Goal: Task Accomplishment & Management: Manage account settings

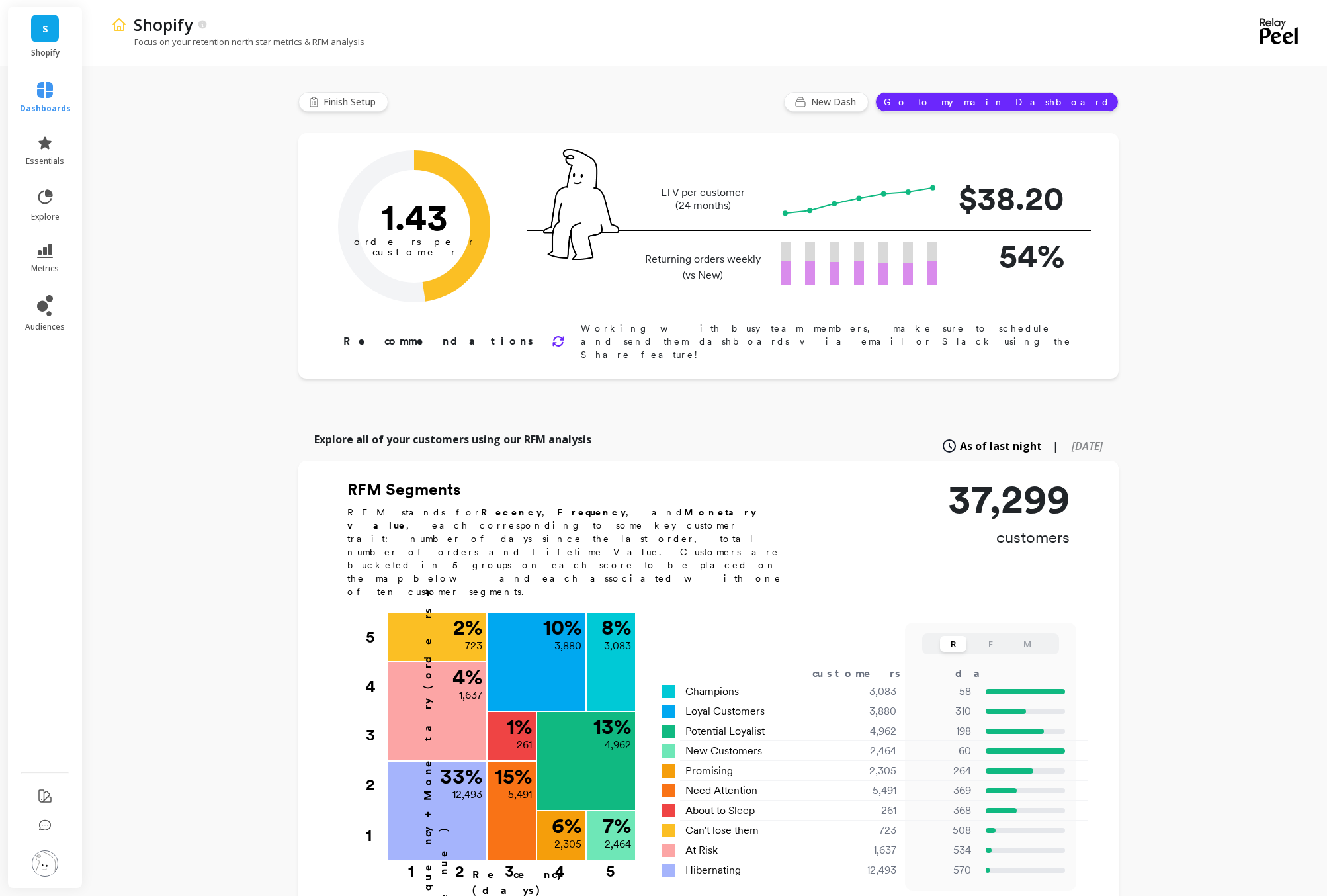
click at [43, 799] on img at bounding box center [45, 863] width 26 height 26
click at [199, 97] on p "Account and Billing" at bounding box center [186, 92] width 121 height 13
click at [175, 173] on p "Manage Users" at bounding box center [148, 177] width 54 height 11
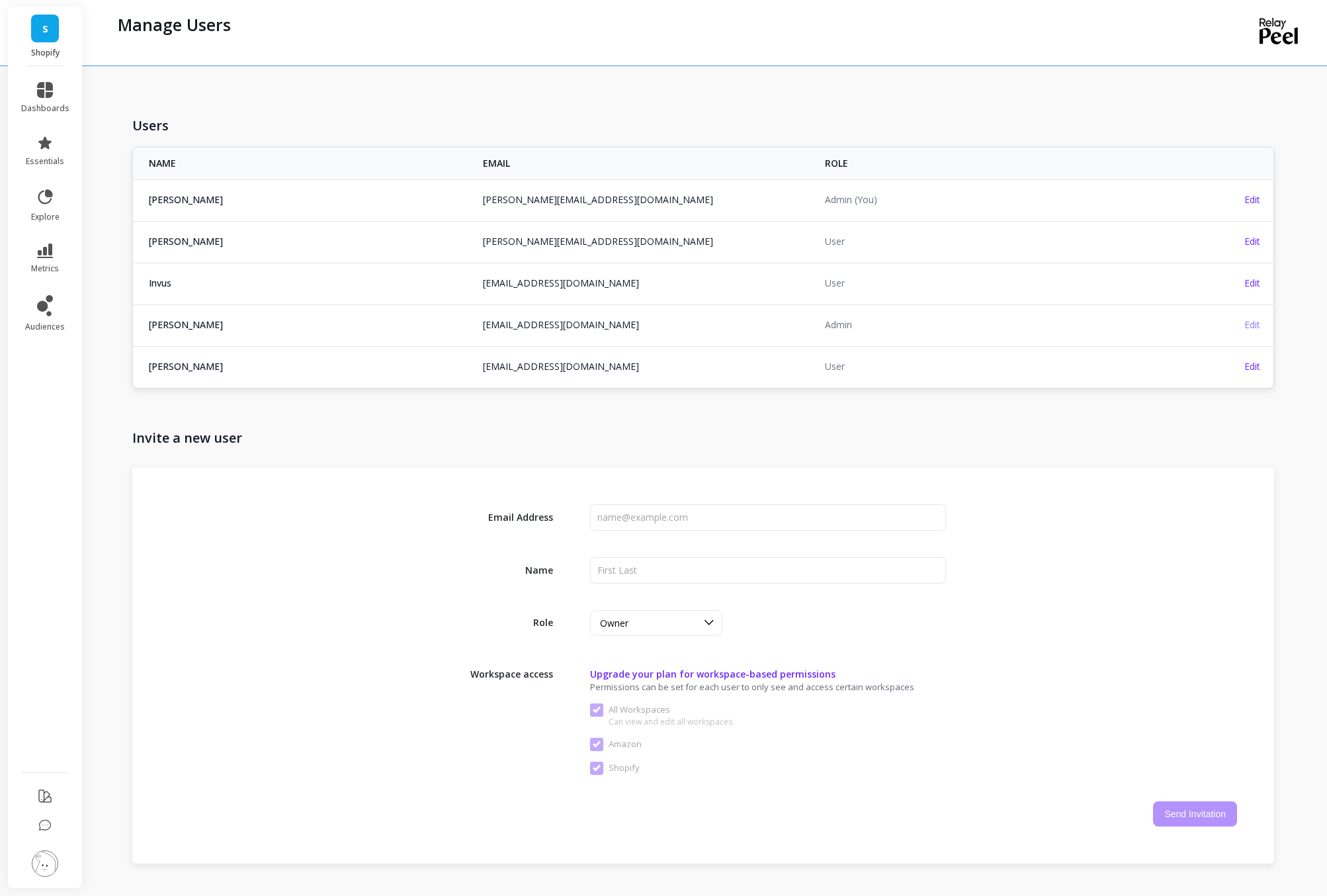
click at [1229, 327] on span "Edit" at bounding box center [1252, 324] width 16 height 12
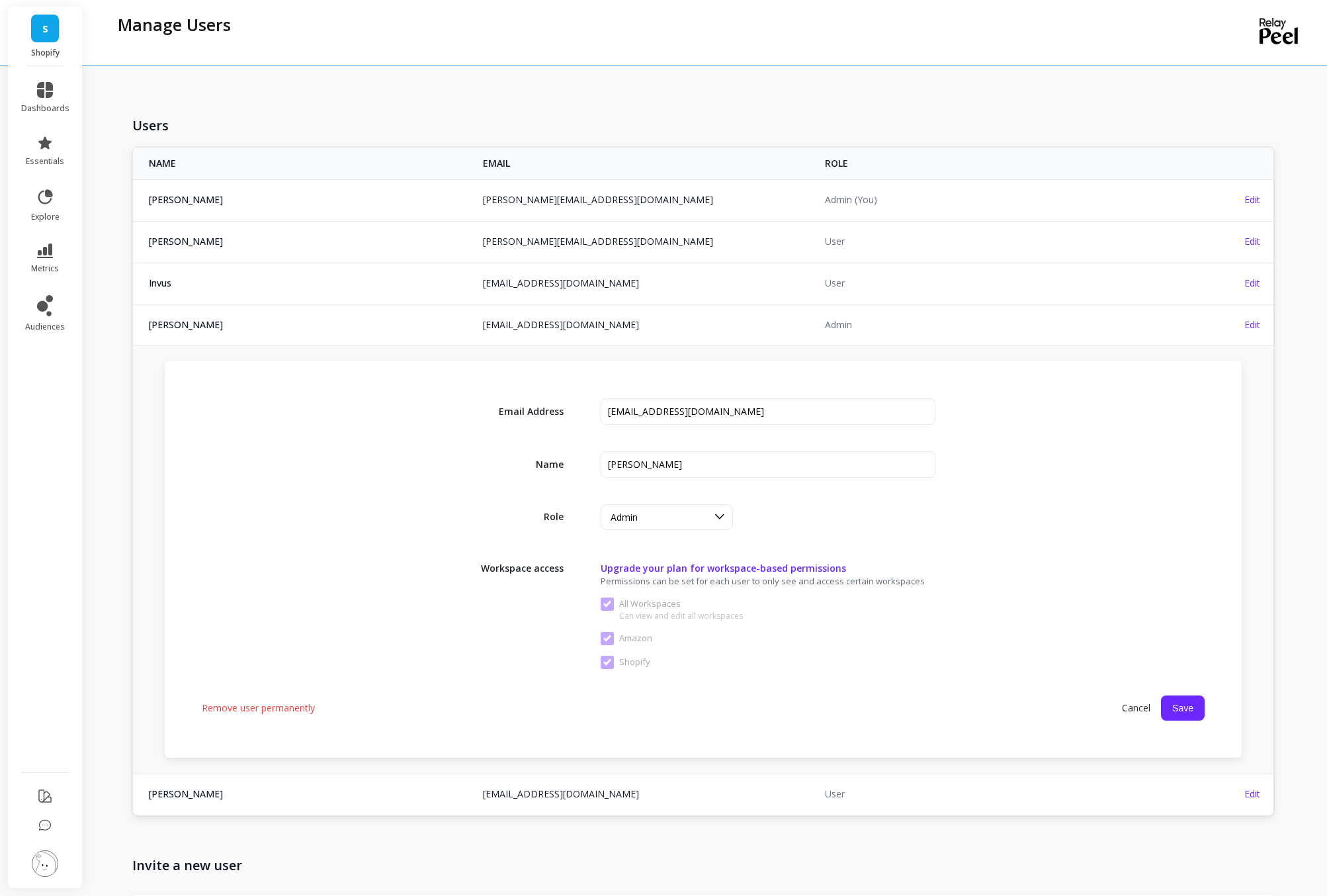
click at [247, 706] on span "Remove user permanently" at bounding box center [258, 708] width 113 height 13
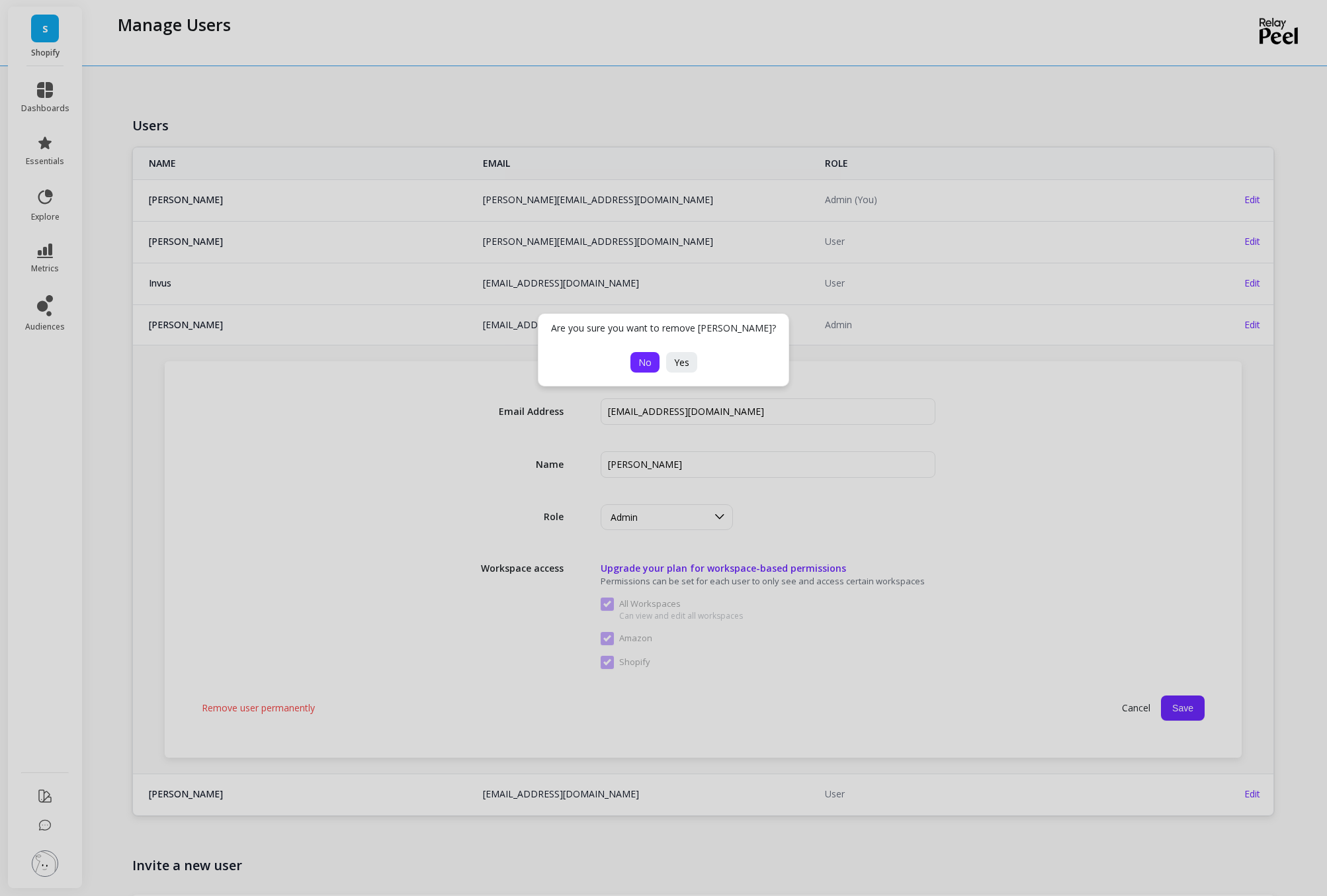
click at [645, 370] on button "No" at bounding box center [645, 362] width 29 height 20
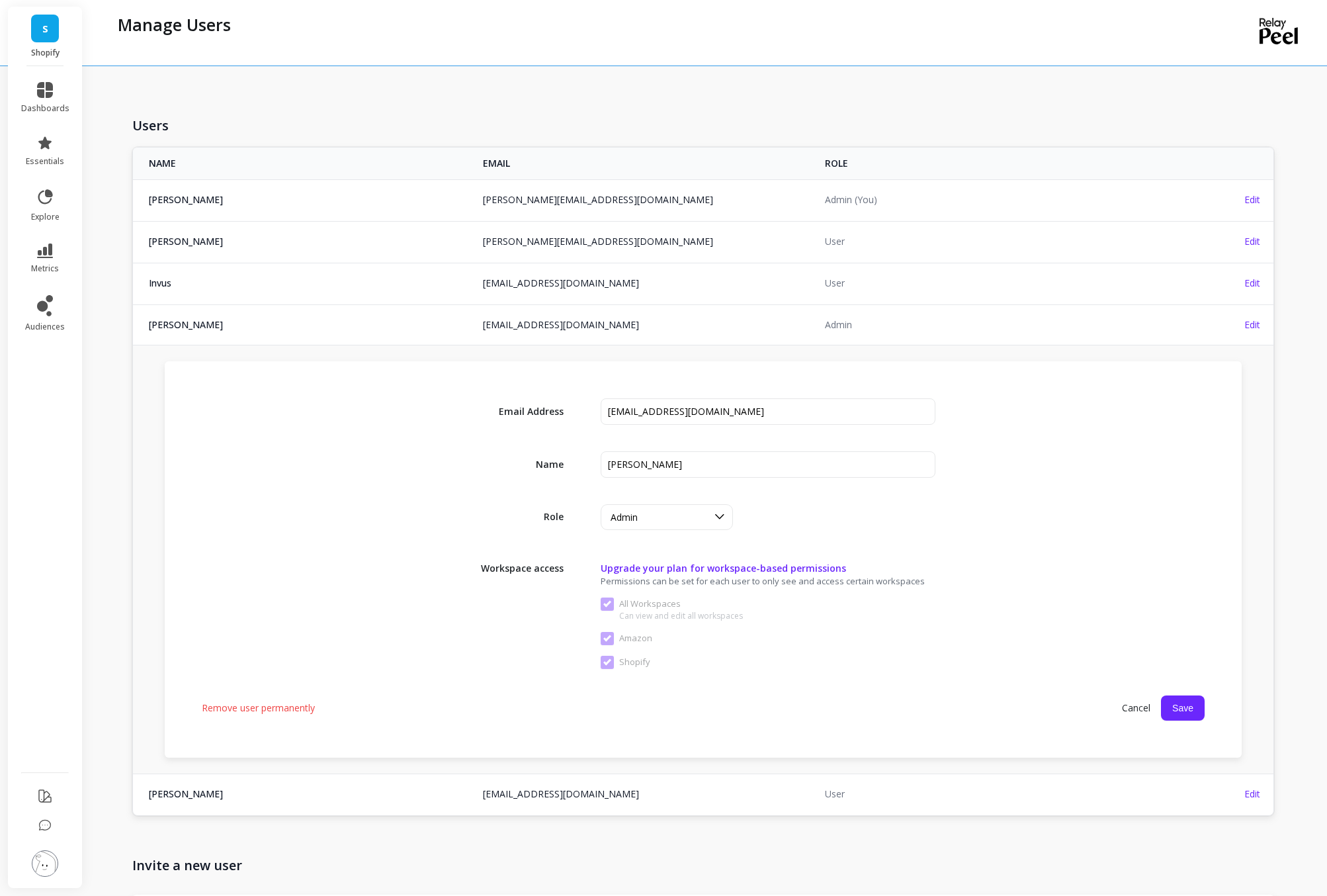
click at [307, 706] on span "Remove user permanently" at bounding box center [258, 708] width 113 height 13
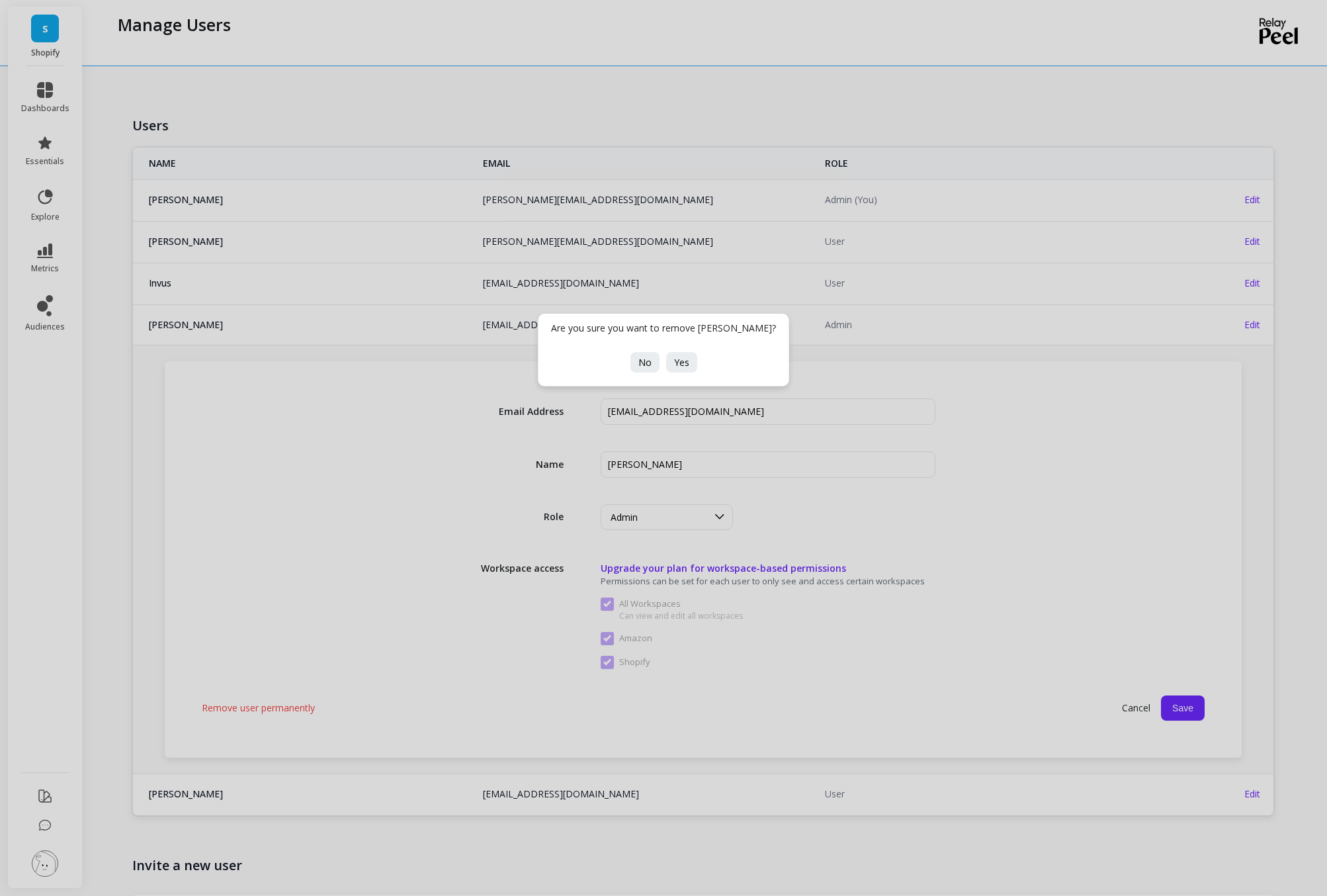
click at [696, 352] on div "No Yes" at bounding box center [664, 362] width 74 height 20
click at [688, 362] on button "Yes" at bounding box center [682, 362] width 31 height 20
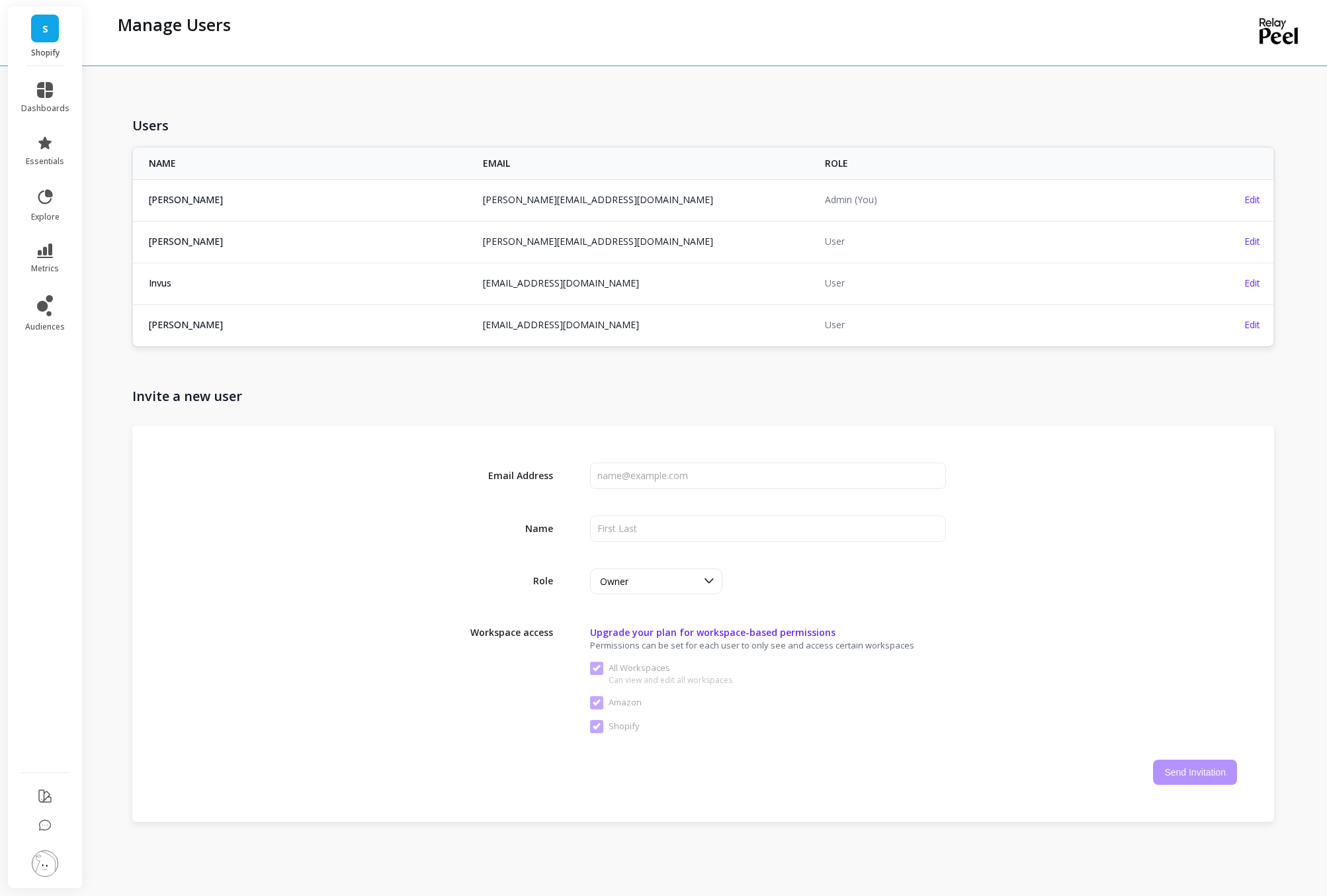
click at [43, 34] on span "S" at bounding box center [45, 29] width 6 height 16
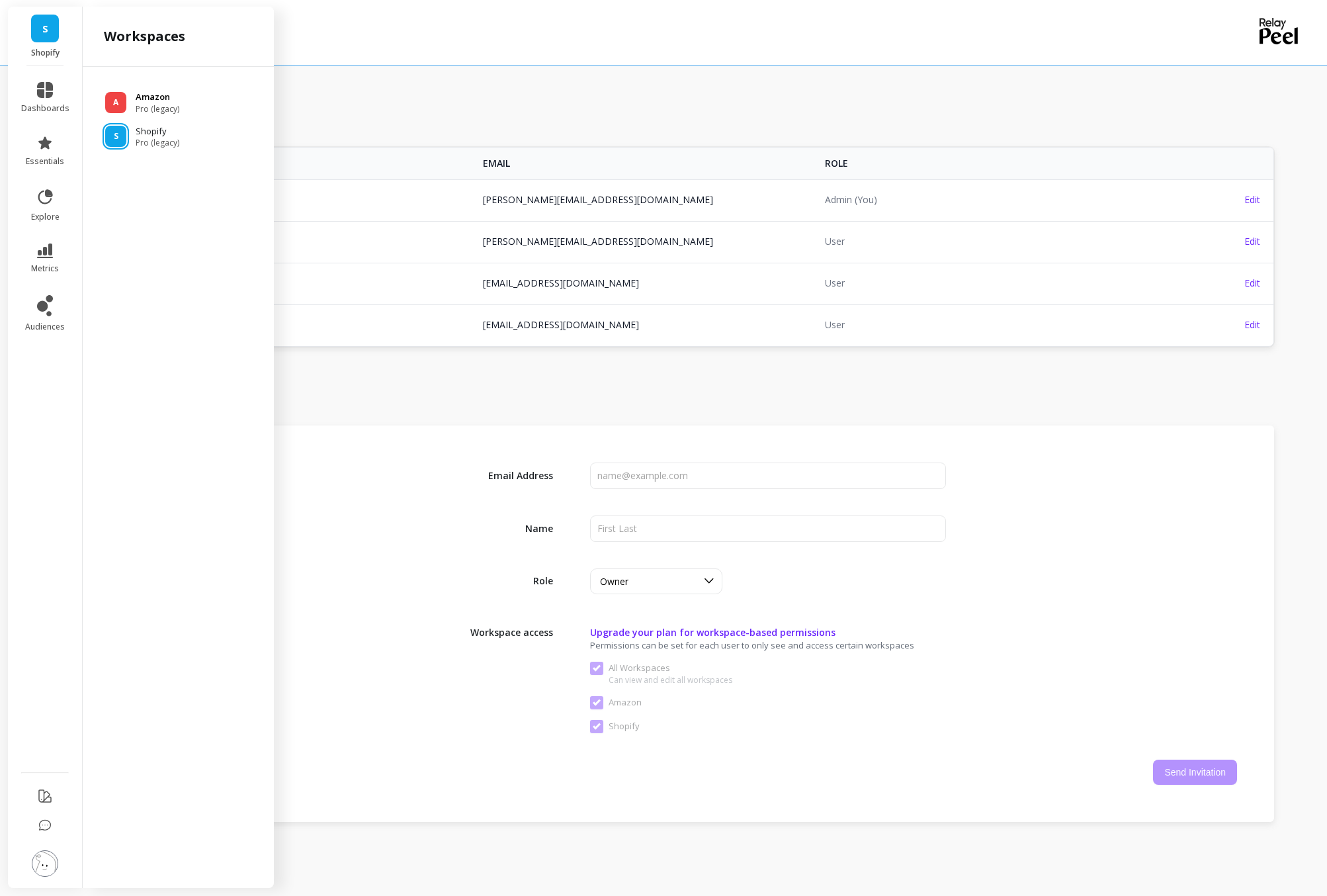
click at [141, 92] on p "Amazon" at bounding box center [157, 97] width 43 height 13
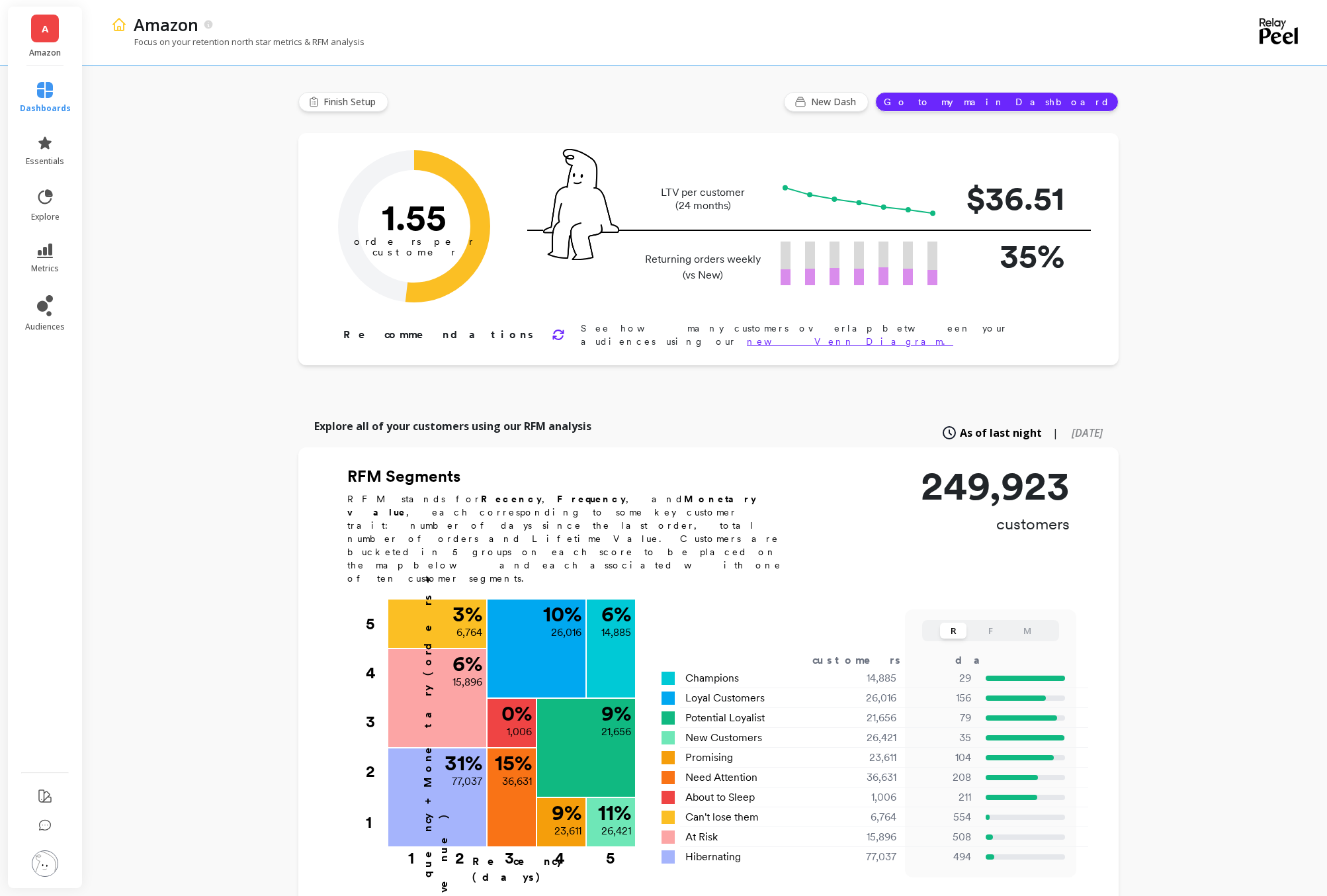
click at [52, 858] on img at bounding box center [45, 863] width 26 height 26
click at [166, 175] on p "Manage Users" at bounding box center [148, 177] width 54 height 11
